Goal: Information Seeking & Learning: Understand process/instructions

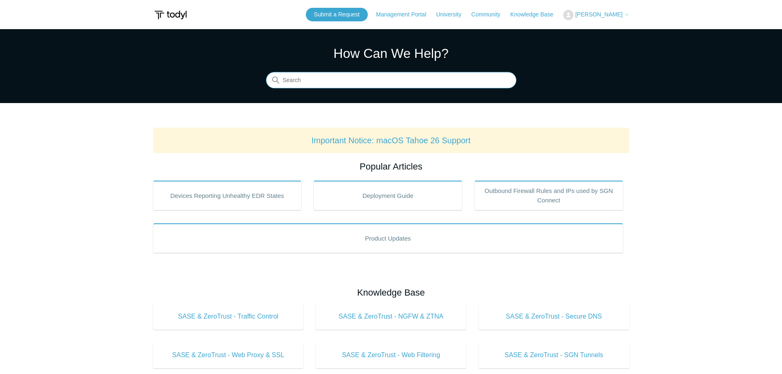
click at [353, 84] on input "Search" at bounding box center [391, 80] width 250 height 16
type input "eicar"
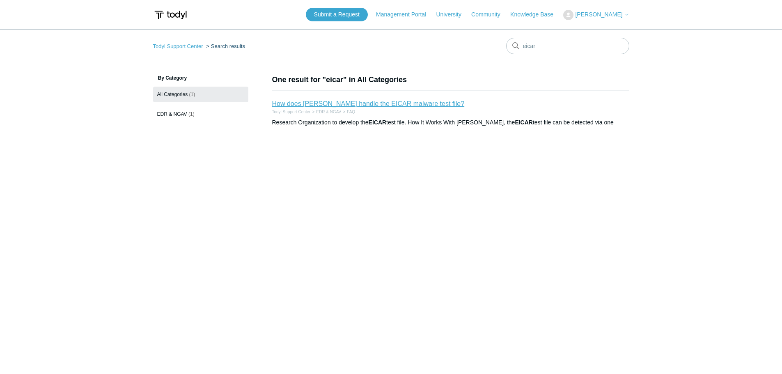
drag, startPoint x: 367, startPoint y: 102, endPoint x: 388, endPoint y: 102, distance: 20.5
click at [367, 102] on link "How does [PERSON_NAME] handle the EICAR malware test file?" at bounding box center [368, 103] width 192 height 7
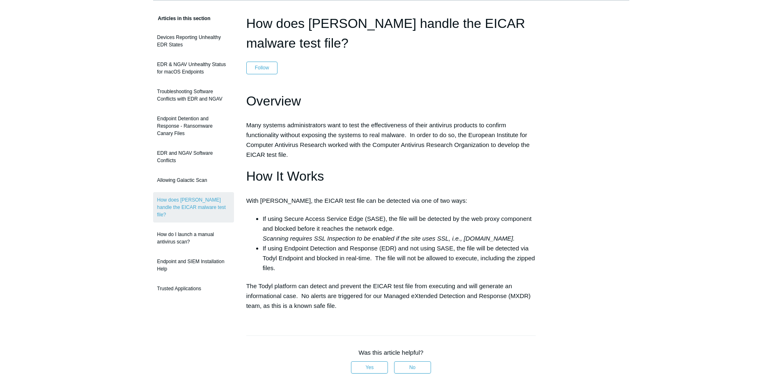
scroll to position [123, 0]
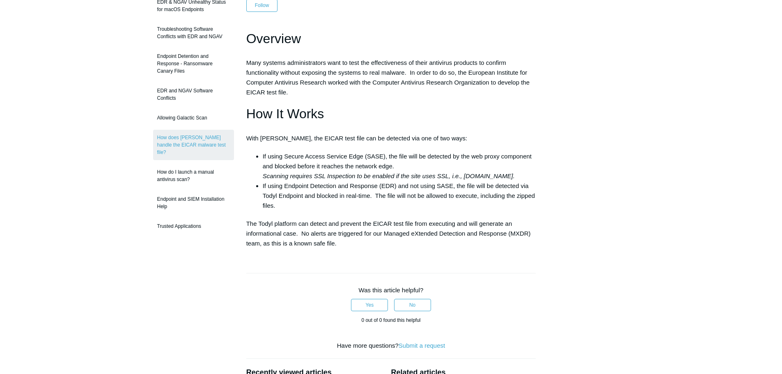
click at [591, 119] on div "Articles in this section Devices Reporting Unhealthy EDR States EDR & NGAV Unhe…" at bounding box center [391, 244] width 476 height 586
click at [594, 118] on div "Articles in this section Devices Reporting Unhealthy EDR States EDR & NGAV Unhe…" at bounding box center [391, 244] width 476 height 586
drag, startPoint x: 589, startPoint y: 132, endPoint x: 689, endPoint y: 7, distance: 159.7
click at [589, 130] on div "Articles in this section Devices Reporting Unhealthy EDR States EDR & NGAV Unhe…" at bounding box center [391, 244] width 476 height 586
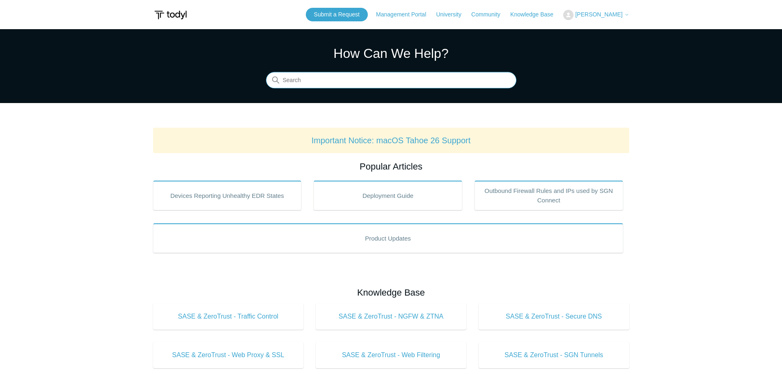
click at [314, 85] on input "Search" at bounding box center [391, 80] width 250 height 16
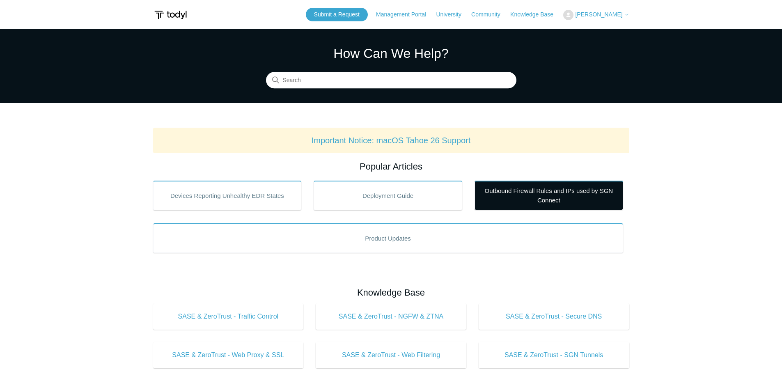
click at [547, 194] on link "Outbound Firewall Rules and IPs used by SGN Connect" at bounding box center [548, 196] width 149 height 30
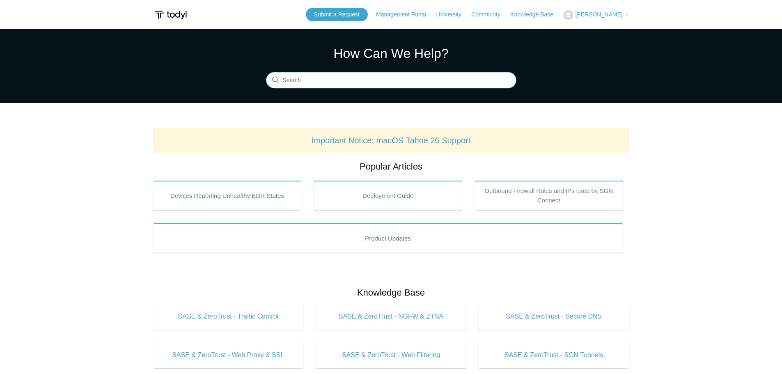
click at [338, 83] on input "Search" at bounding box center [391, 80] width 250 height 16
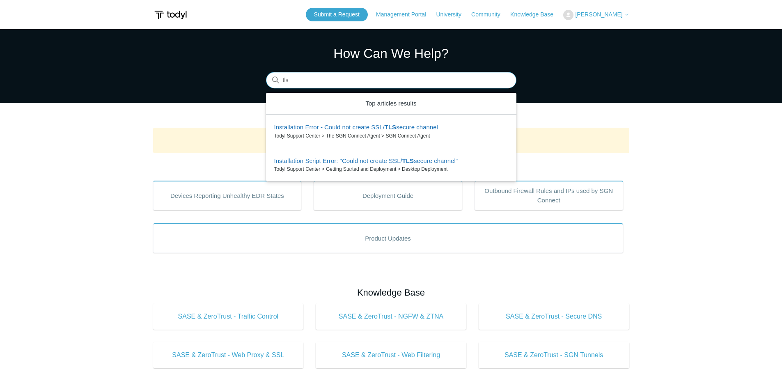
type input "tls"
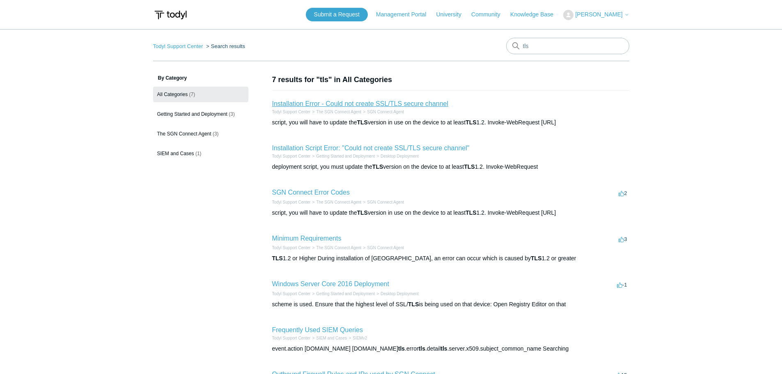
click at [388, 105] on link "Installation Error - Could not create SSL/TLS secure channel" at bounding box center [360, 103] width 176 height 7
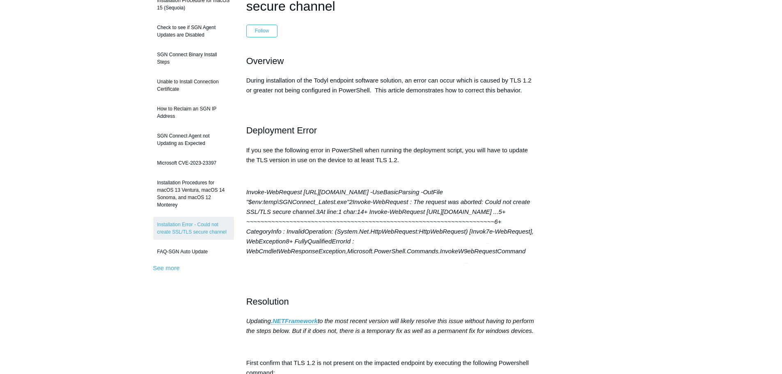
scroll to position [123, 0]
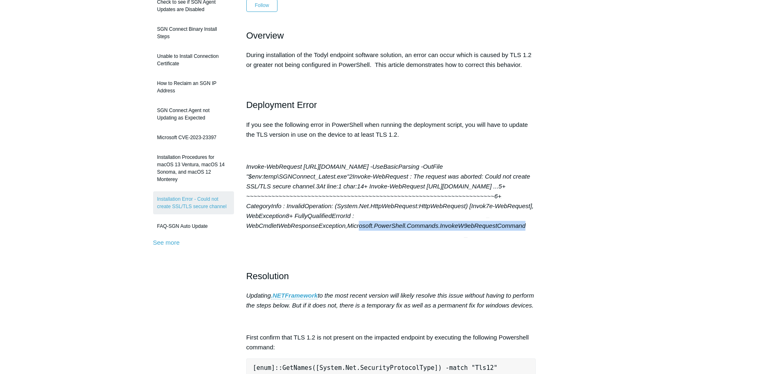
drag, startPoint x: 531, startPoint y: 235, endPoint x: 360, endPoint y: 231, distance: 171.6
click at [360, 231] on p "Invoke-WebRequest https://download.todyl.com/sgn_connect/SGNConnect_Latest.exe …" at bounding box center [391, 196] width 290 height 69
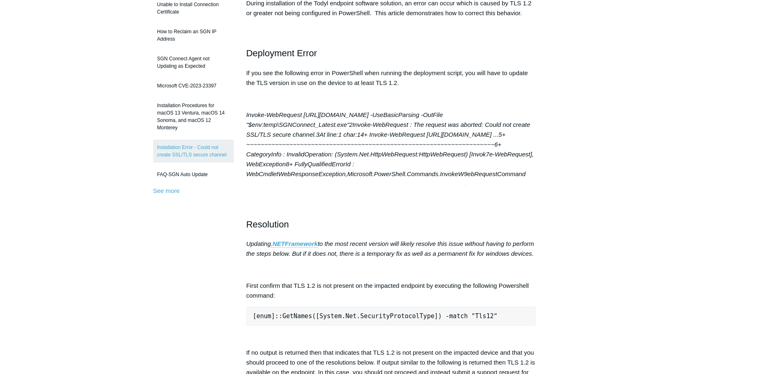
scroll to position [164, 0]
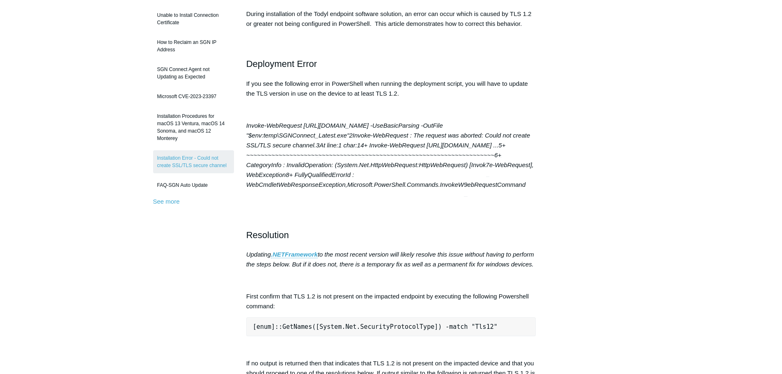
drag, startPoint x: 381, startPoint y: 84, endPoint x: 376, endPoint y: 84, distance: 5.8
click at [381, 84] on p "If you see the following error in PowerShell when running the deployment script…" at bounding box center [391, 89] width 290 height 20
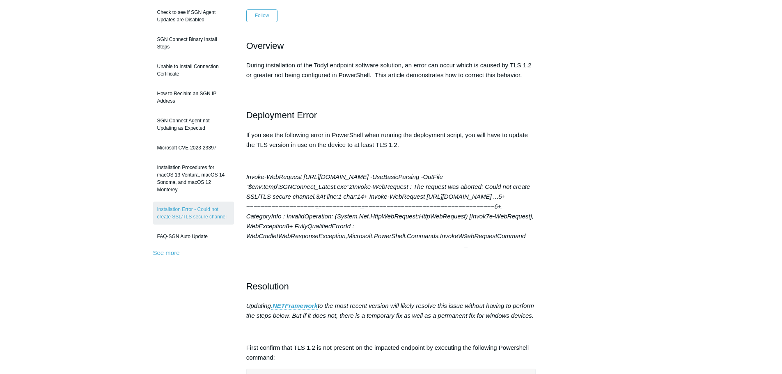
scroll to position [123, 0]
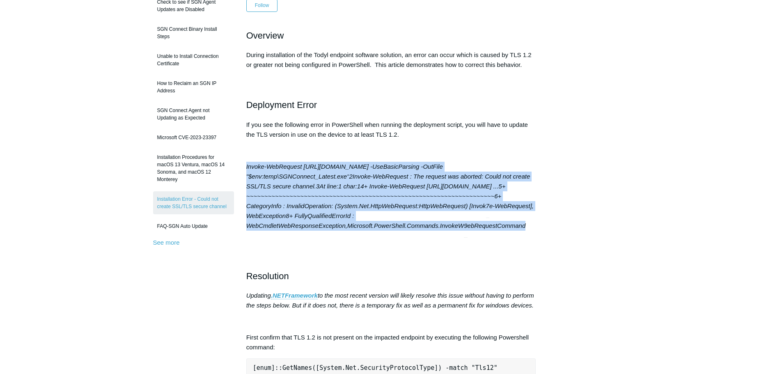
drag, startPoint x: 474, startPoint y: 241, endPoint x: 245, endPoint y: 167, distance: 240.4
copy em "Invoke-WebRequest https://download.todyl.com/sgn_connect/SGNConnect_Latest.exe …"
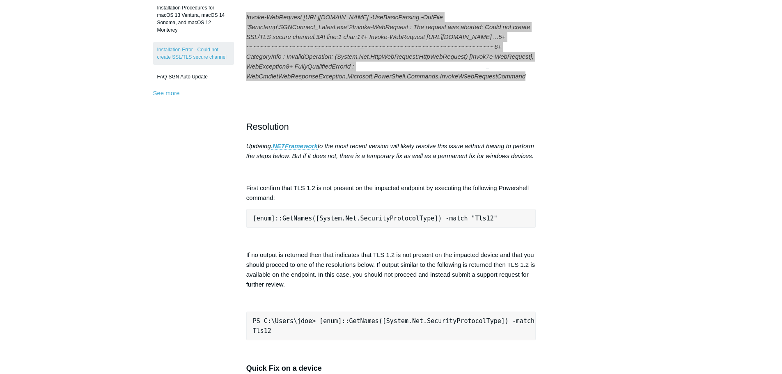
scroll to position [246, 0]
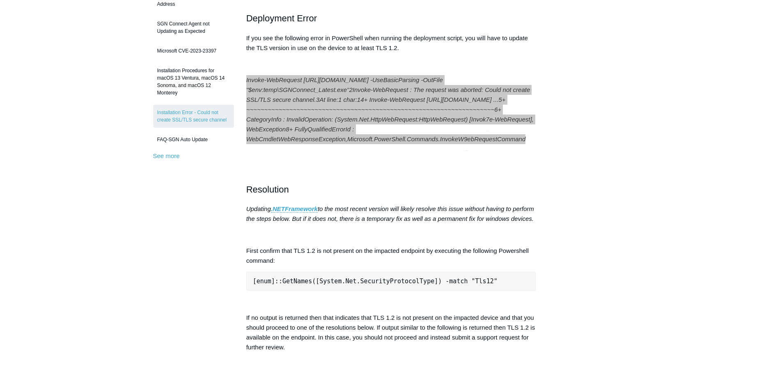
scroll to position [205, 0]
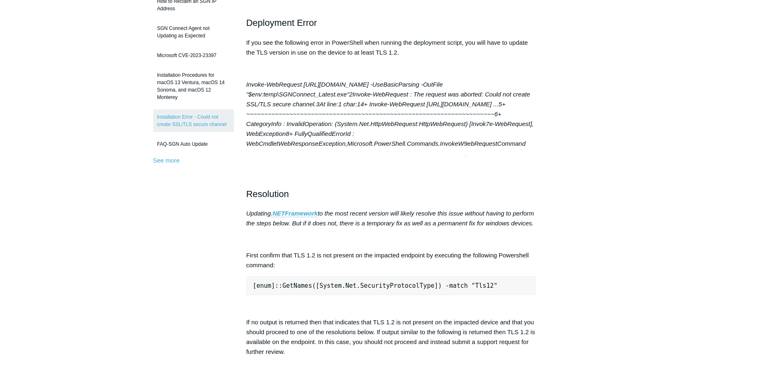
click at [318, 217] on strong ".NETFramework" at bounding box center [294, 213] width 47 height 7
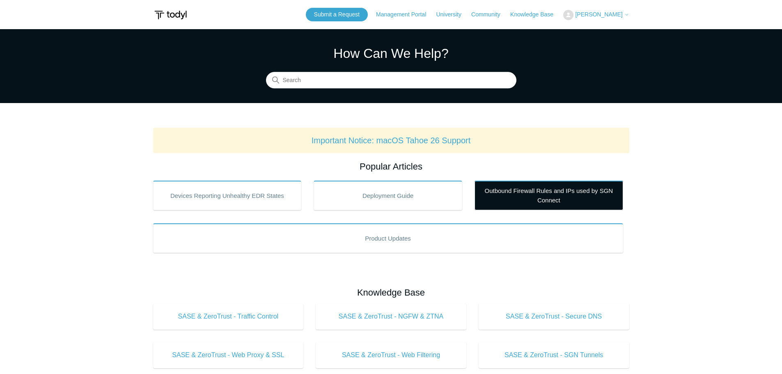
click at [560, 192] on link "Outbound Firewall Rules and IPs used by SGN Connect" at bounding box center [548, 196] width 149 height 30
